Goal: Task Accomplishment & Management: Manage account settings

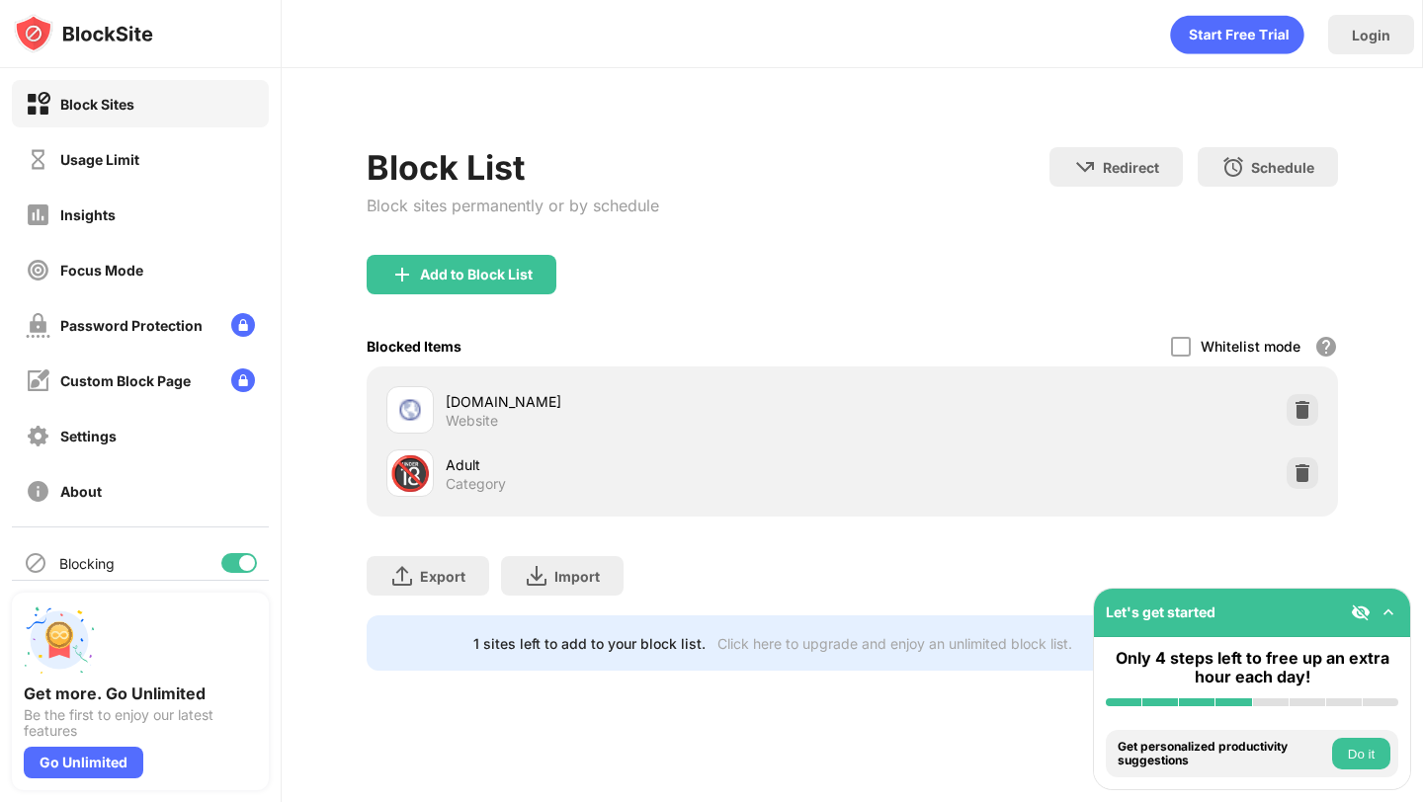
click at [470, 275] on div "Add to Block List" at bounding box center [476, 275] width 113 height 16
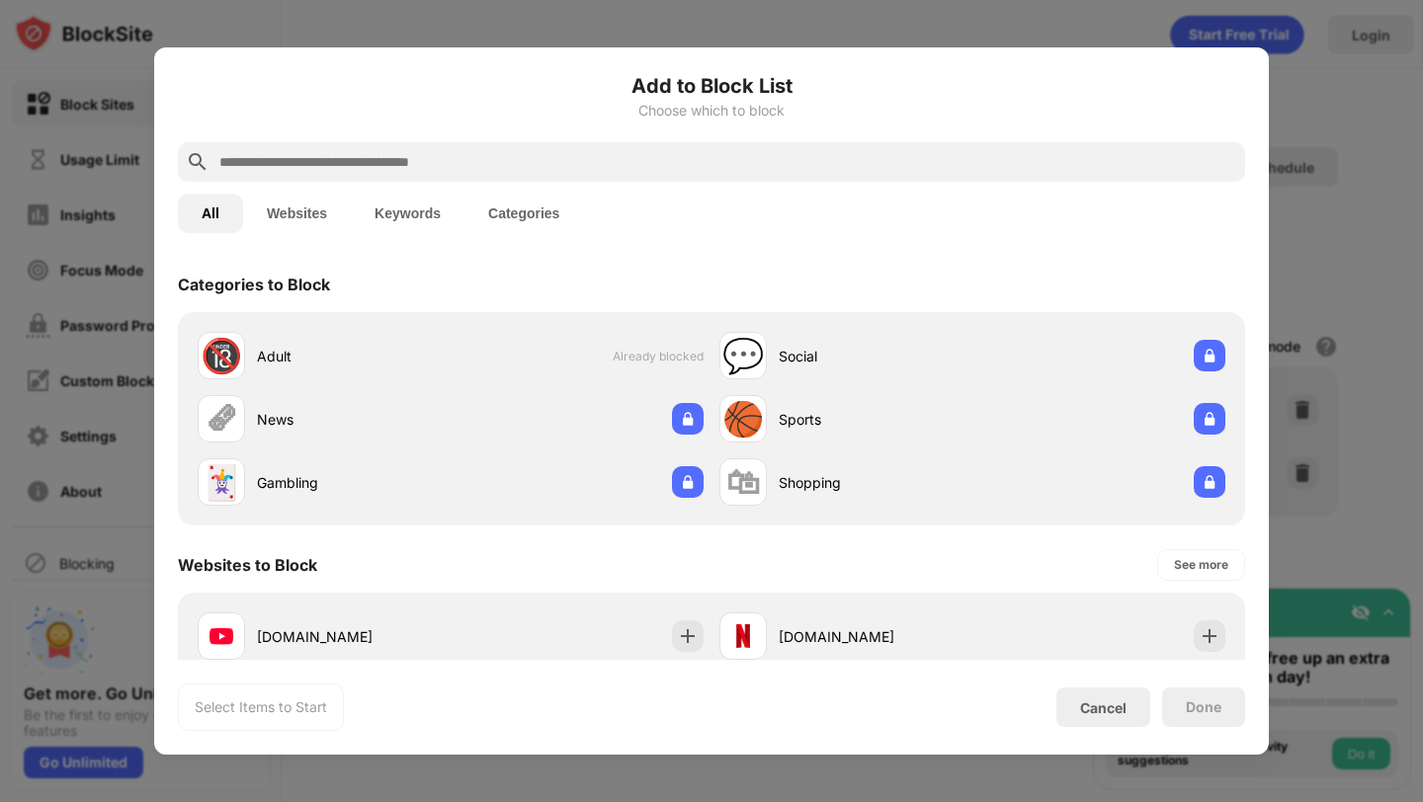
click at [490, 169] on input "text" at bounding box center [727, 162] width 1020 height 24
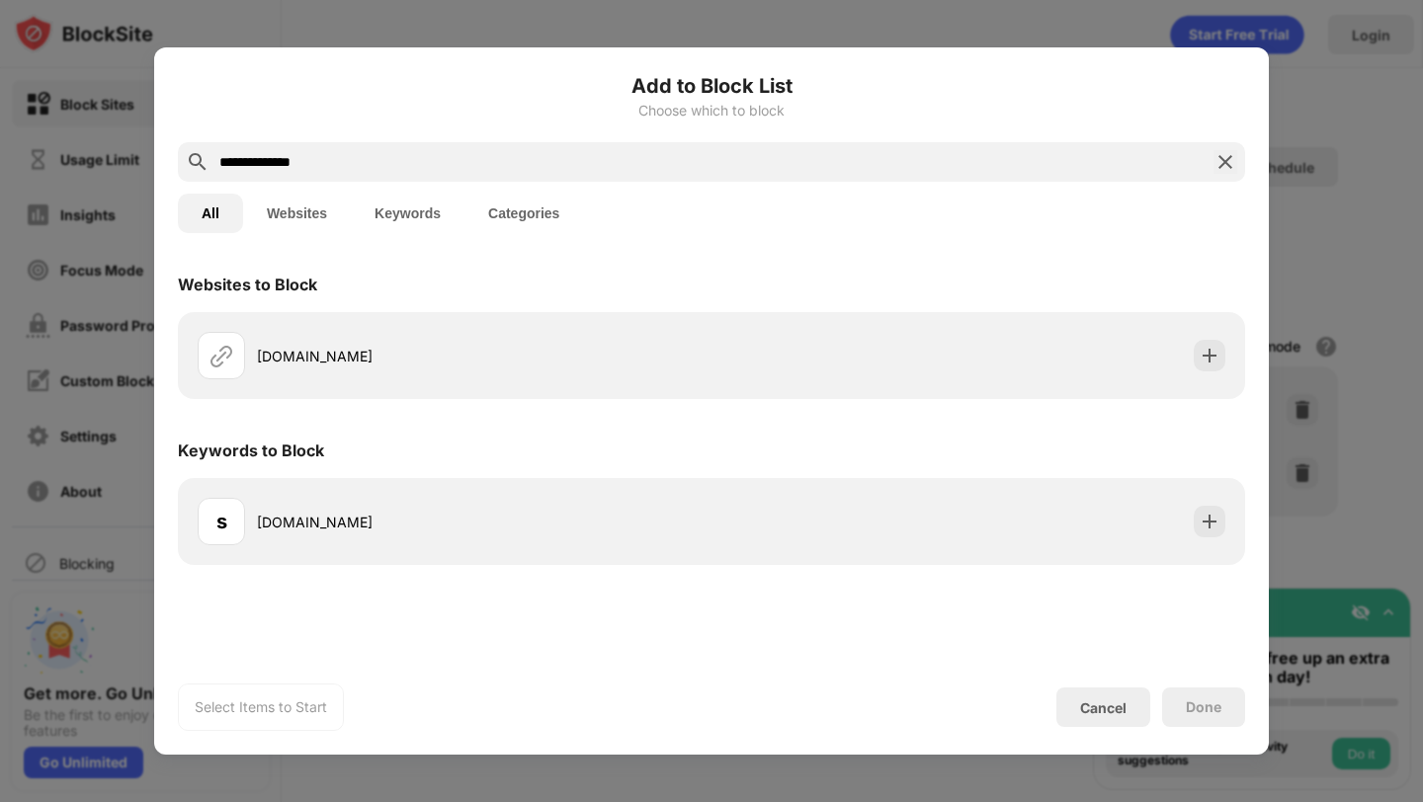
type input "**********"
click at [296, 211] on button "Websites" at bounding box center [297, 214] width 108 height 40
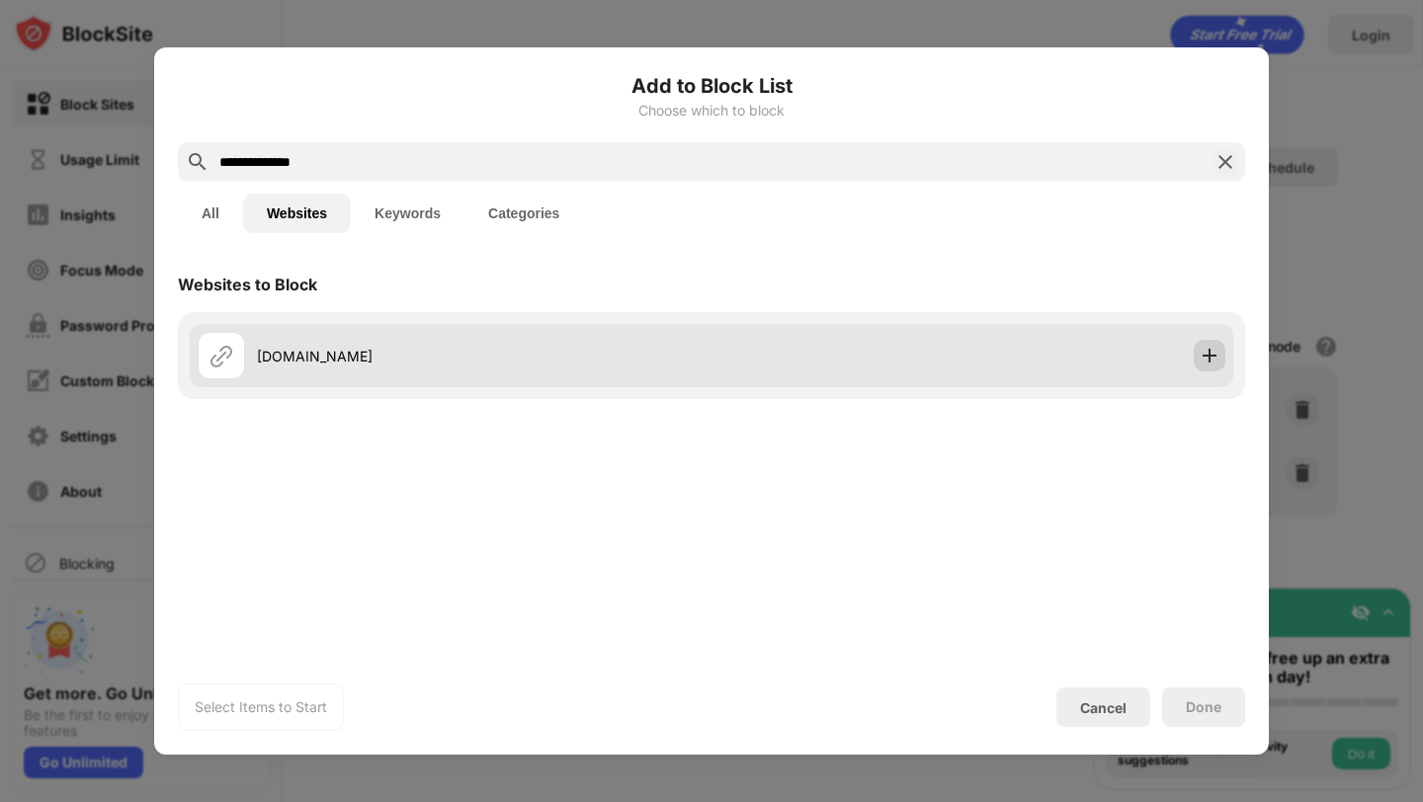
click at [1210, 361] on img at bounding box center [1209, 356] width 20 height 20
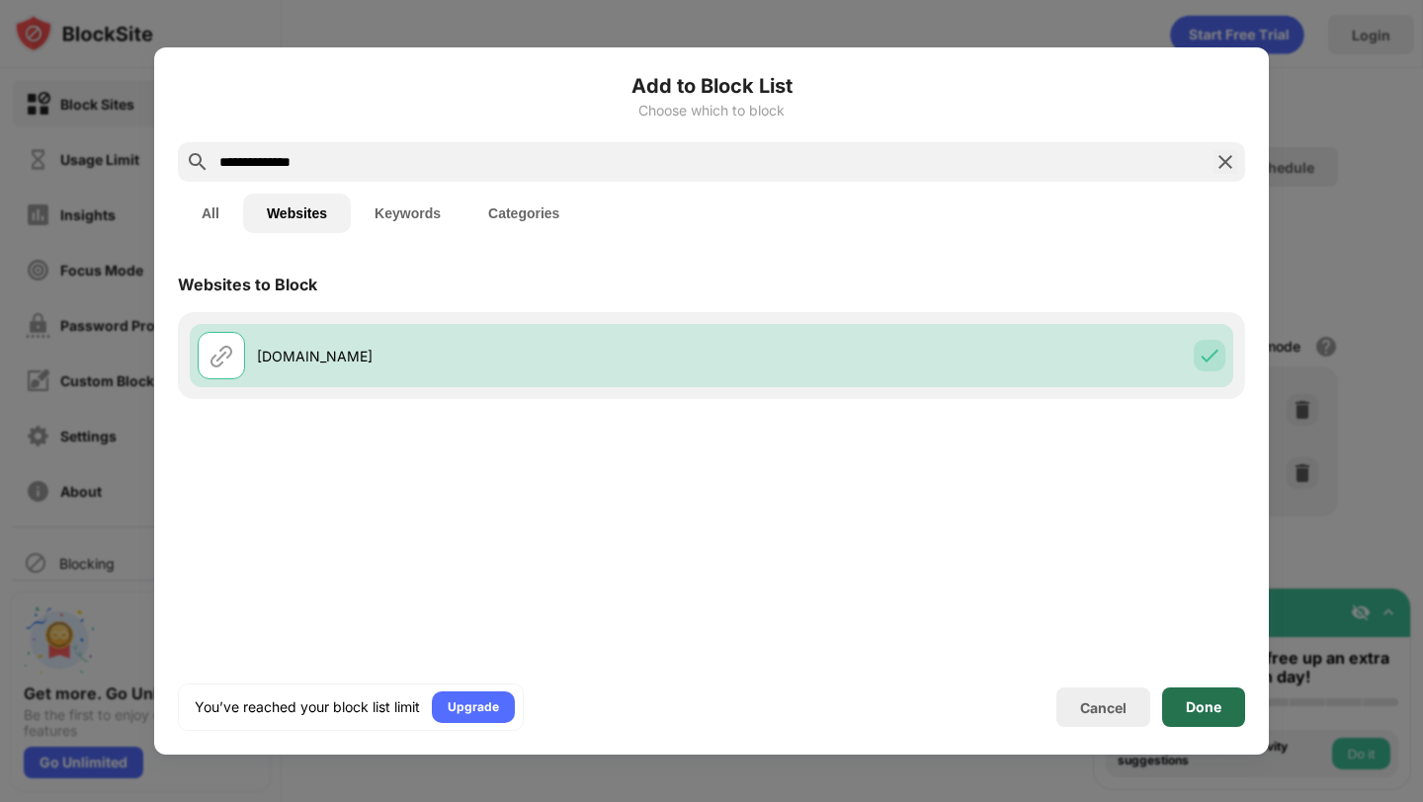
click at [1213, 702] on div "Done" at bounding box center [1204, 707] width 36 height 16
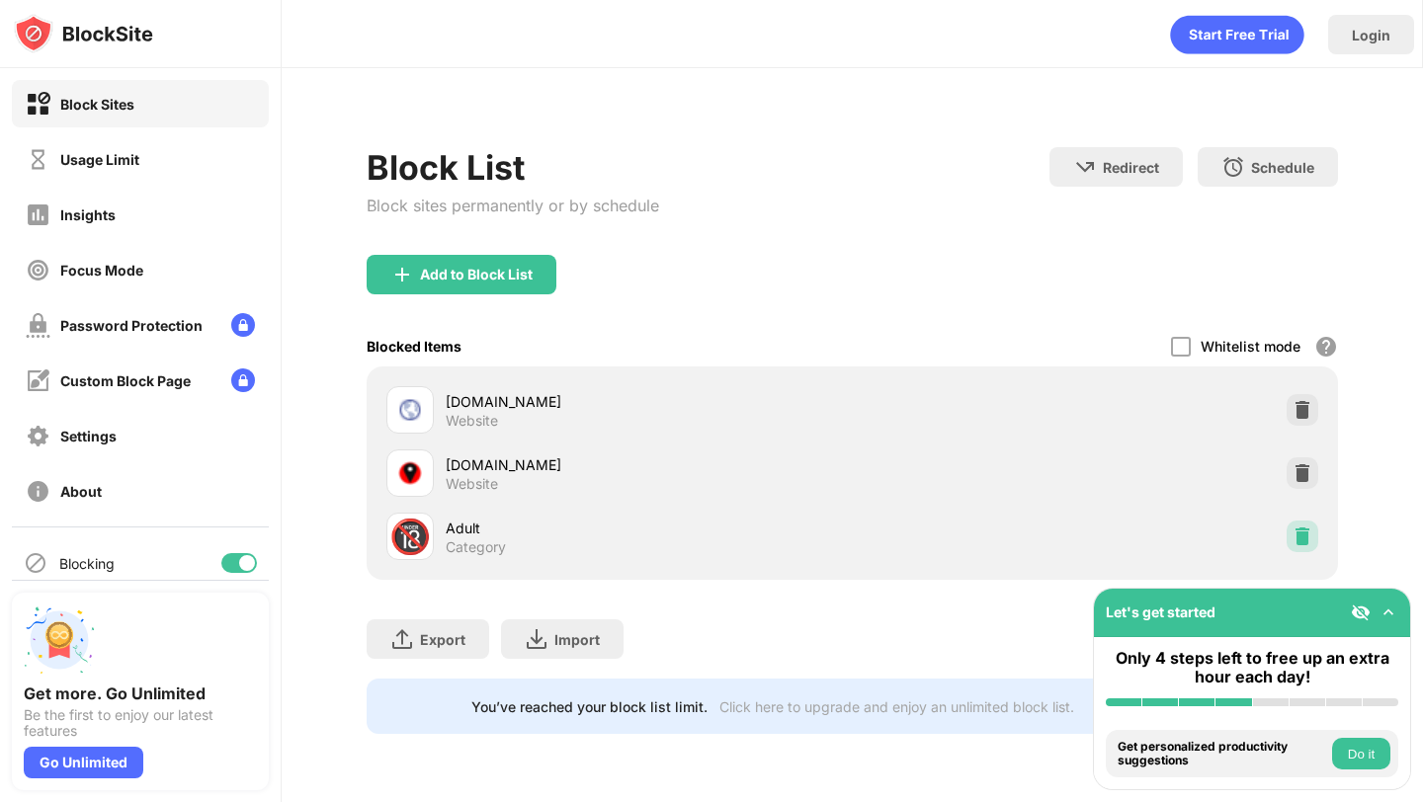
click at [1298, 534] on img at bounding box center [1302, 537] width 20 height 20
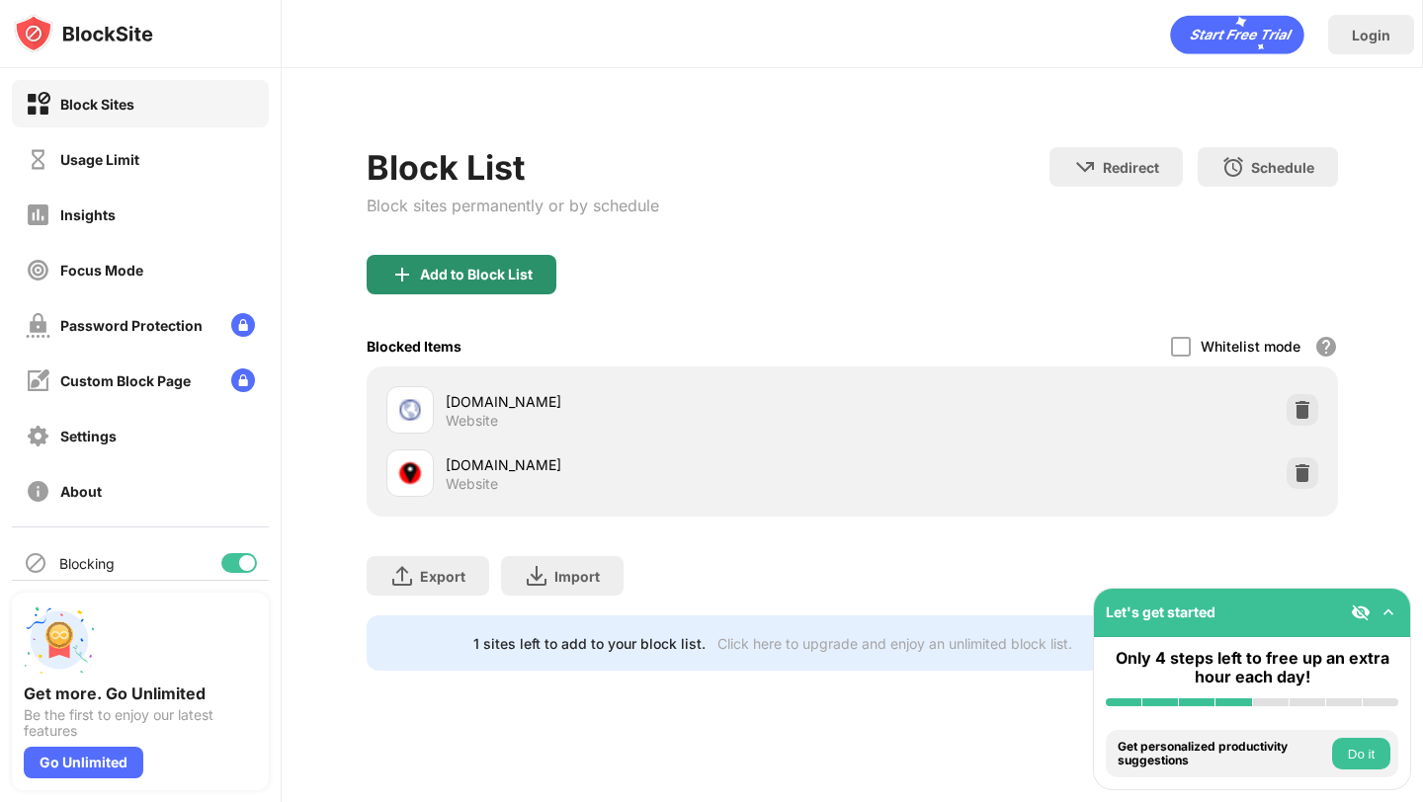
click at [527, 276] on div "Add to Block List" at bounding box center [476, 275] width 113 height 16
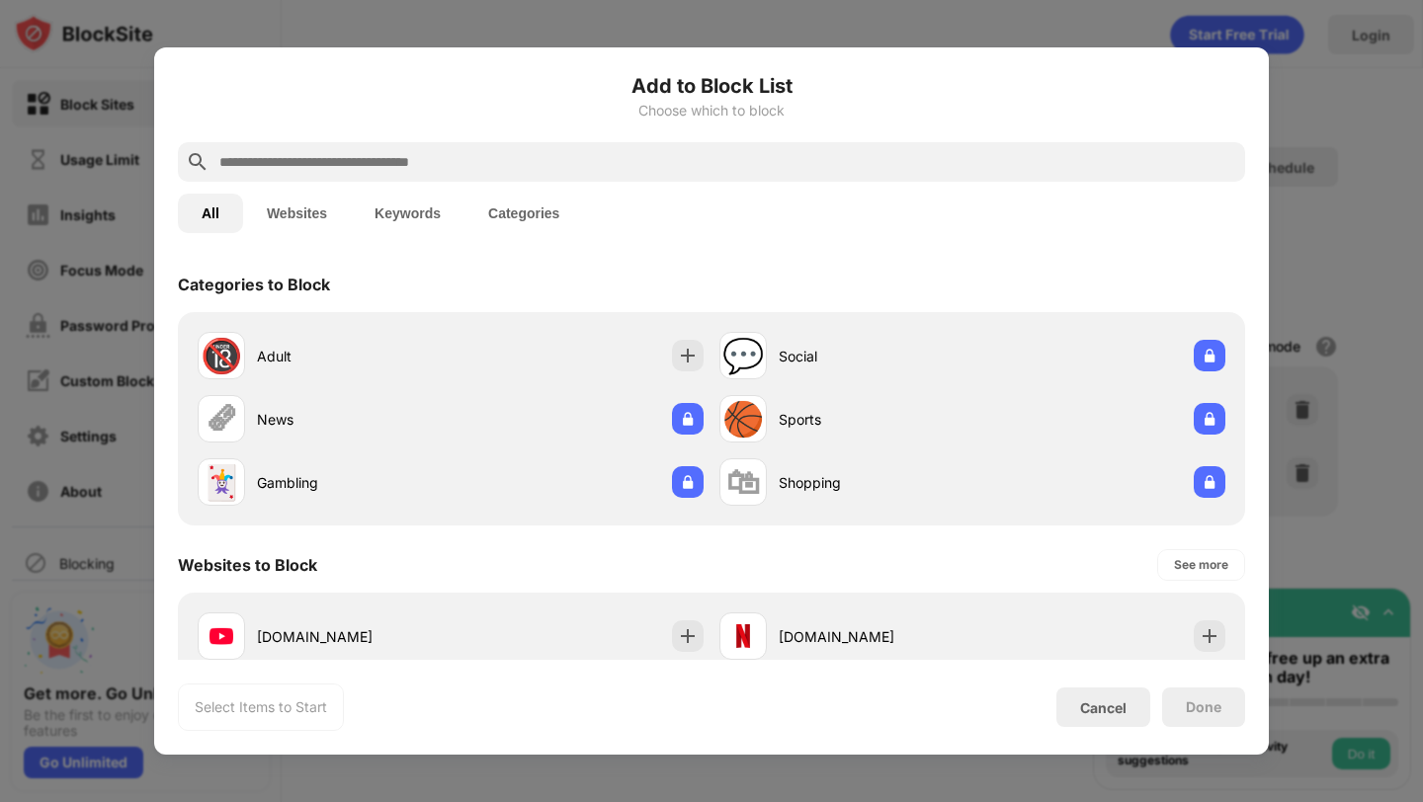
click at [533, 224] on button "Categories" at bounding box center [523, 214] width 119 height 40
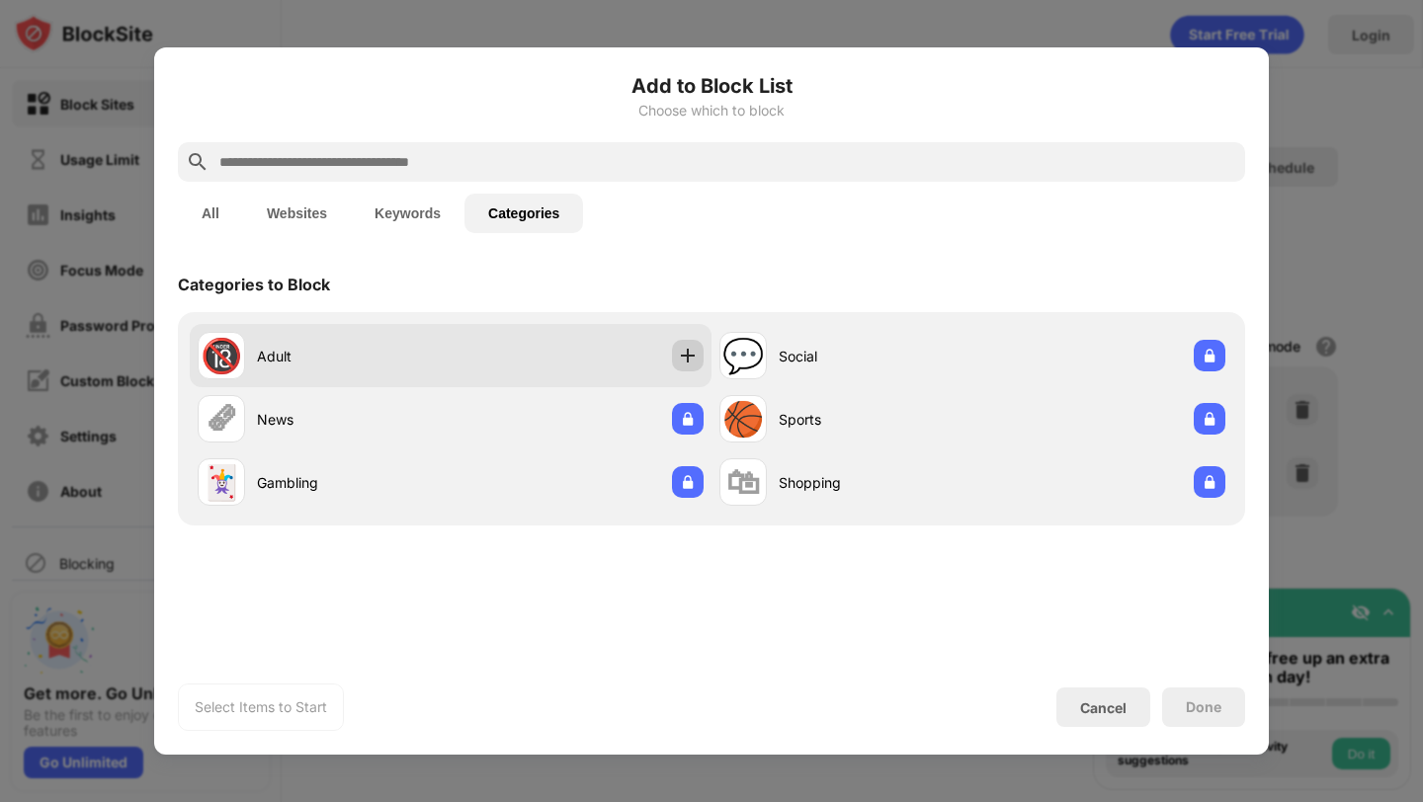
click at [698, 357] on div at bounding box center [688, 356] width 32 height 32
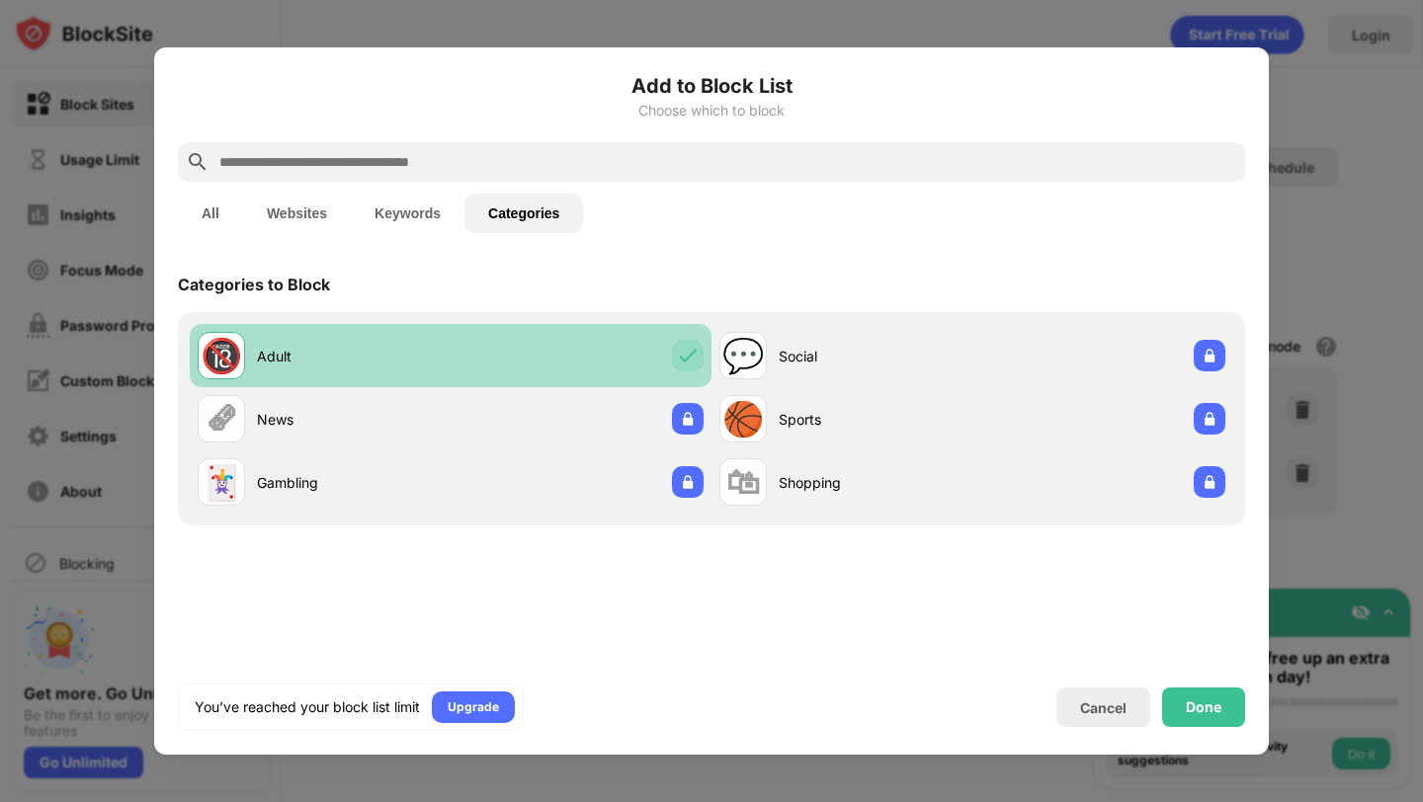
click at [698, 357] on div at bounding box center [688, 356] width 32 height 32
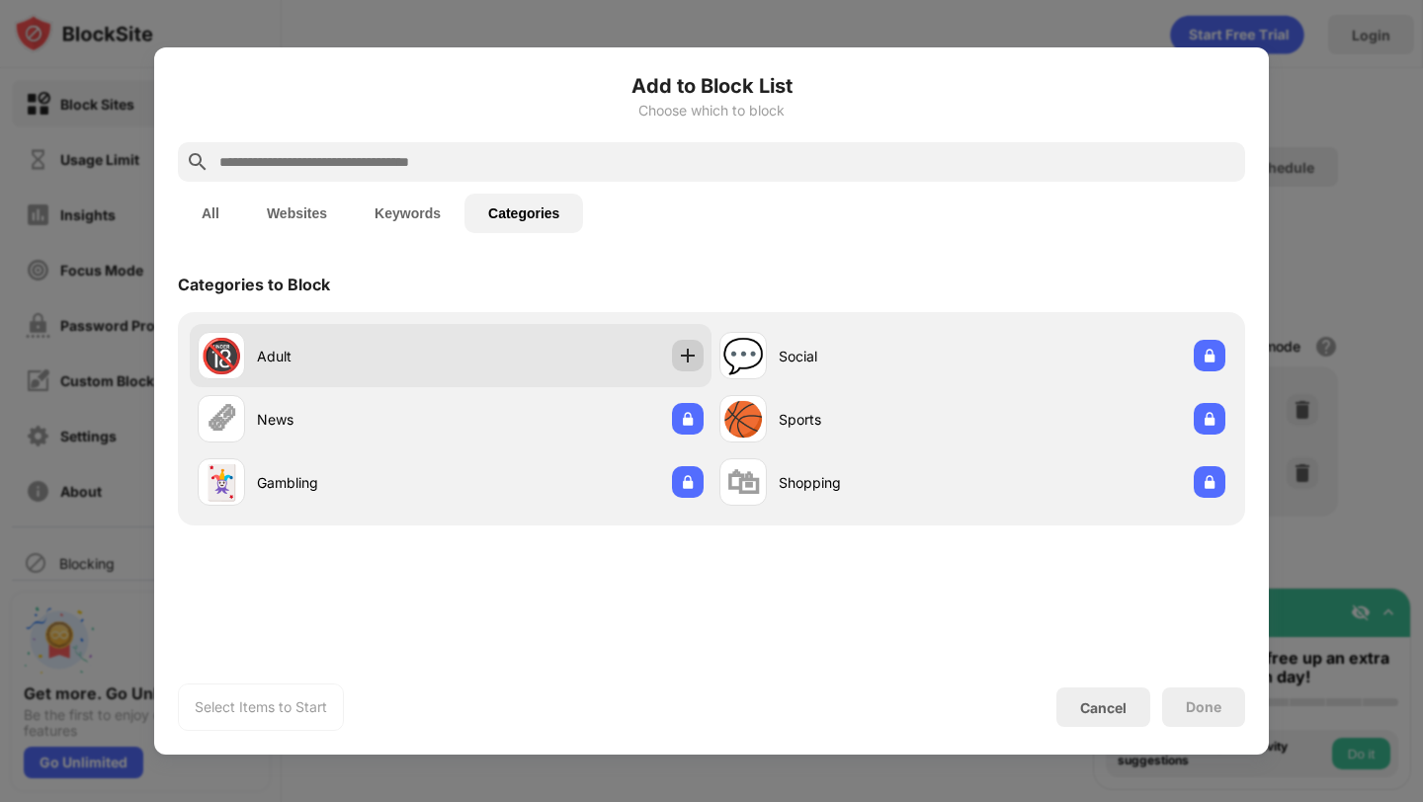
click at [683, 340] on div at bounding box center [688, 356] width 32 height 32
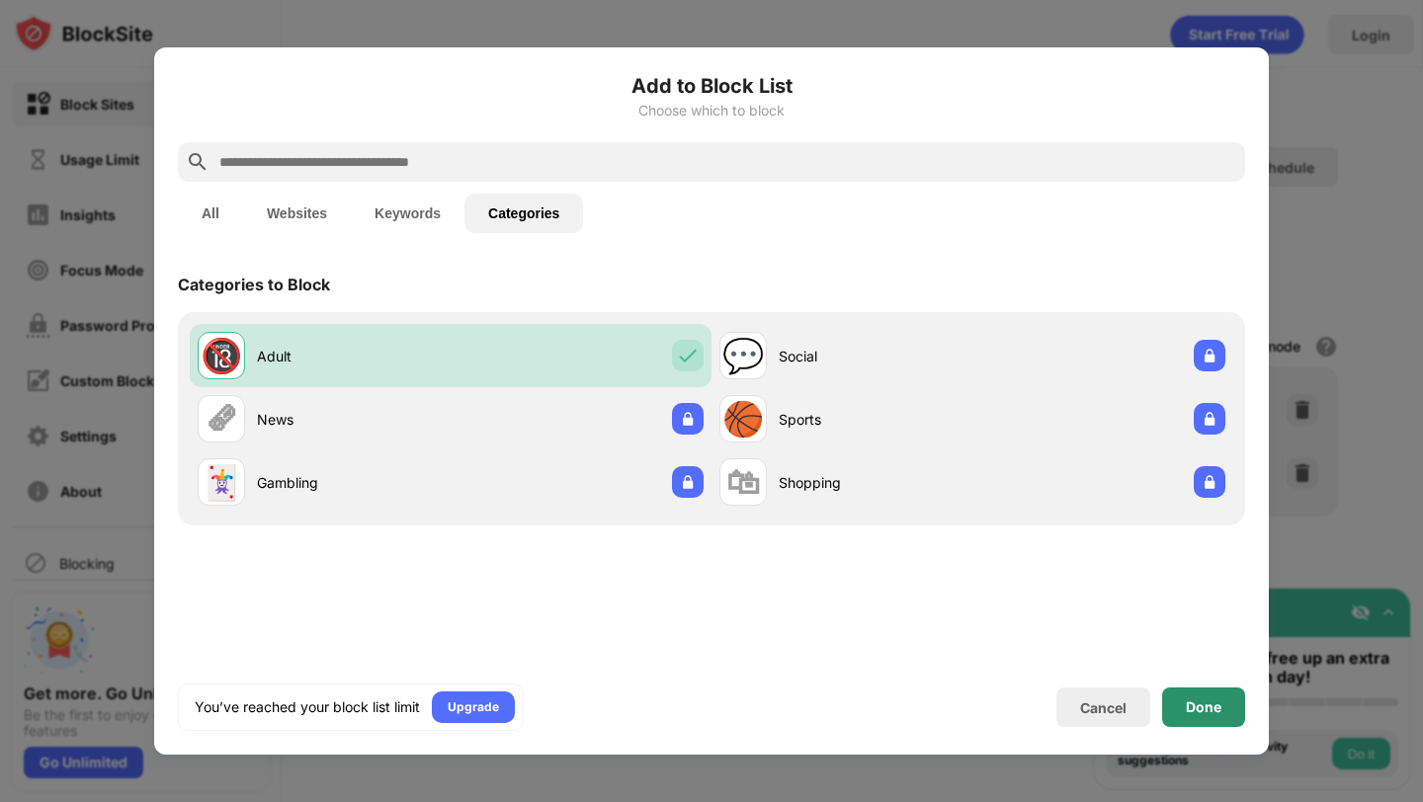
click at [1184, 699] on div "Done" at bounding box center [1203, 708] width 83 height 40
